Goal: Task Accomplishment & Management: Check status

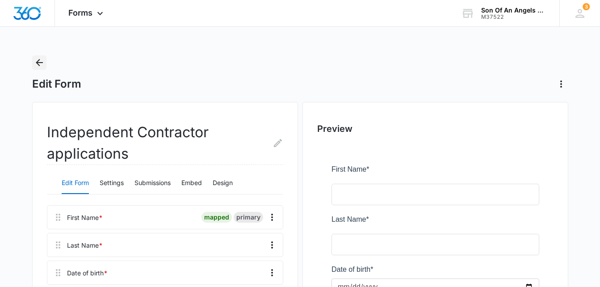
click at [39, 61] on icon "Back" at bounding box center [39, 62] width 11 height 11
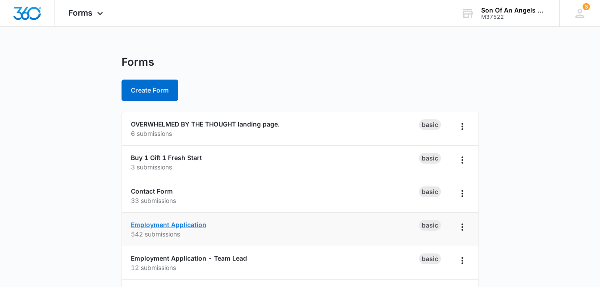
click at [172, 222] on link "Employment Application" at bounding box center [169, 225] width 76 height 8
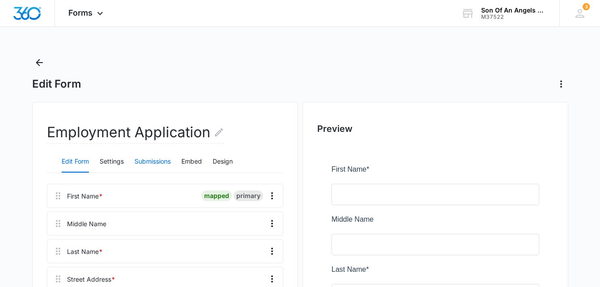
click at [158, 163] on button "Submissions" at bounding box center [153, 161] width 36 height 21
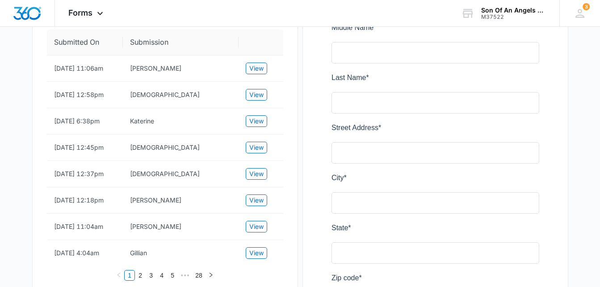
scroll to position [189, 0]
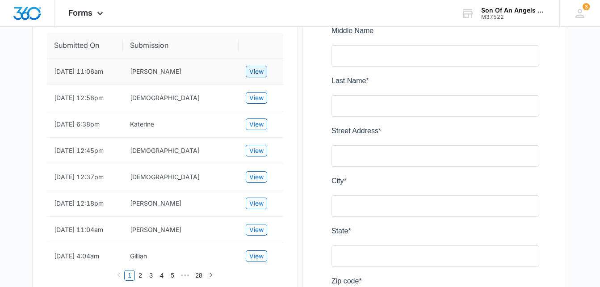
click at [259, 76] on span "View" at bounding box center [256, 72] width 14 height 10
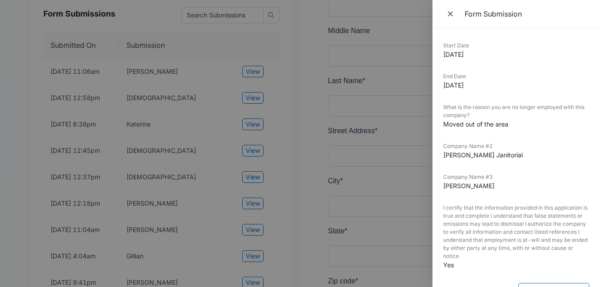
scroll to position [0, 0]
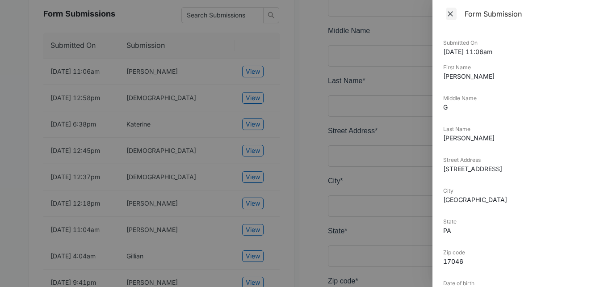
click at [453, 16] on icon "Close" at bounding box center [450, 13] width 9 height 9
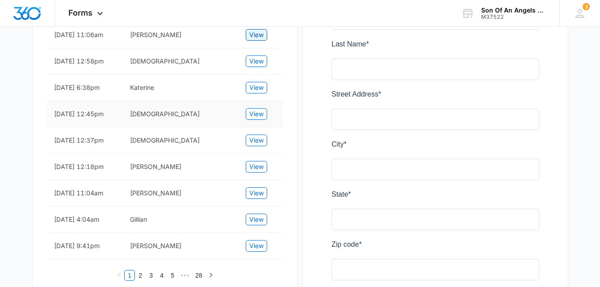
scroll to position [223, 0]
